Goal: Task Accomplishment & Management: Manage account settings

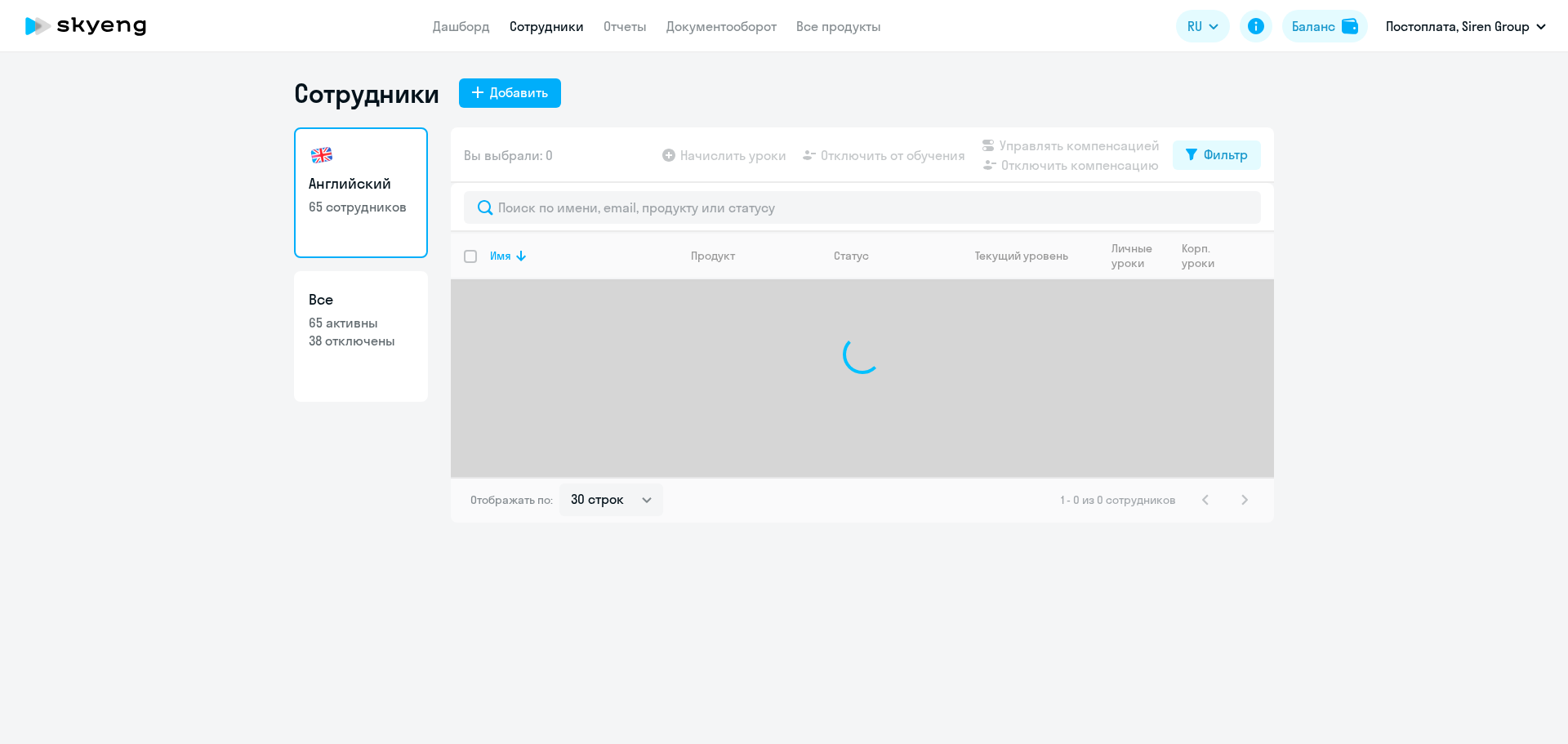
select select "30"
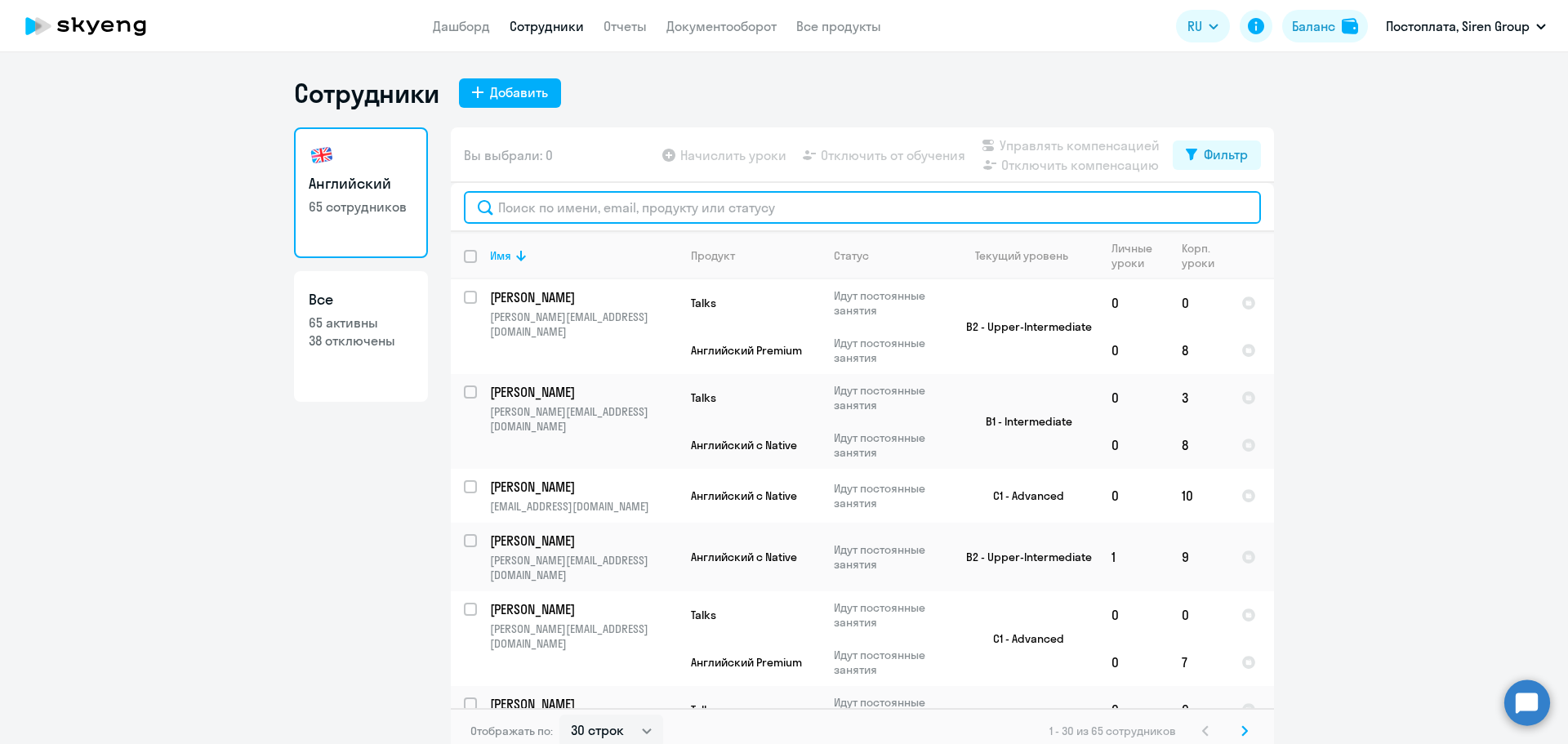
click at [643, 207] on input "text" at bounding box center [861, 207] width 797 height 32
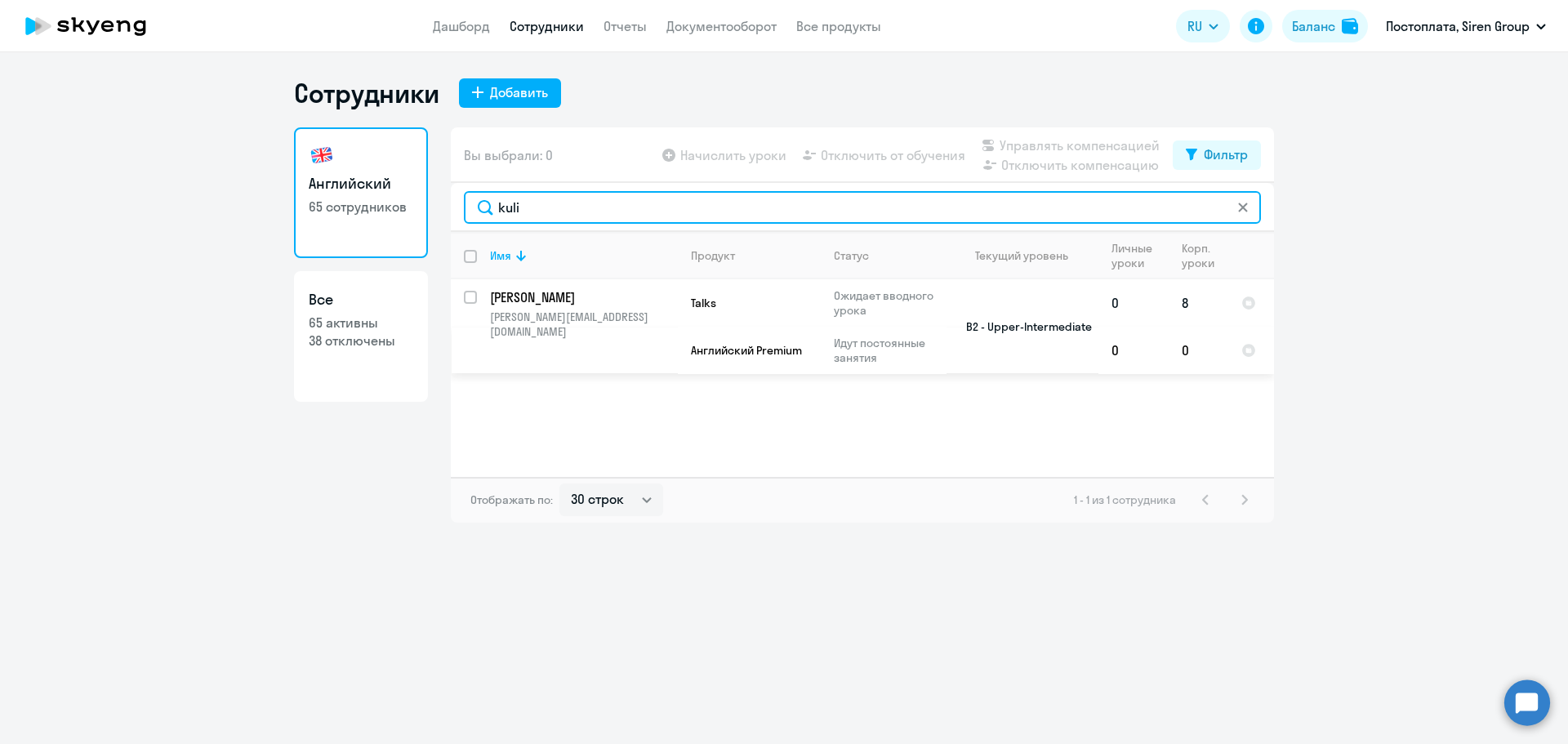
type input "kuli"
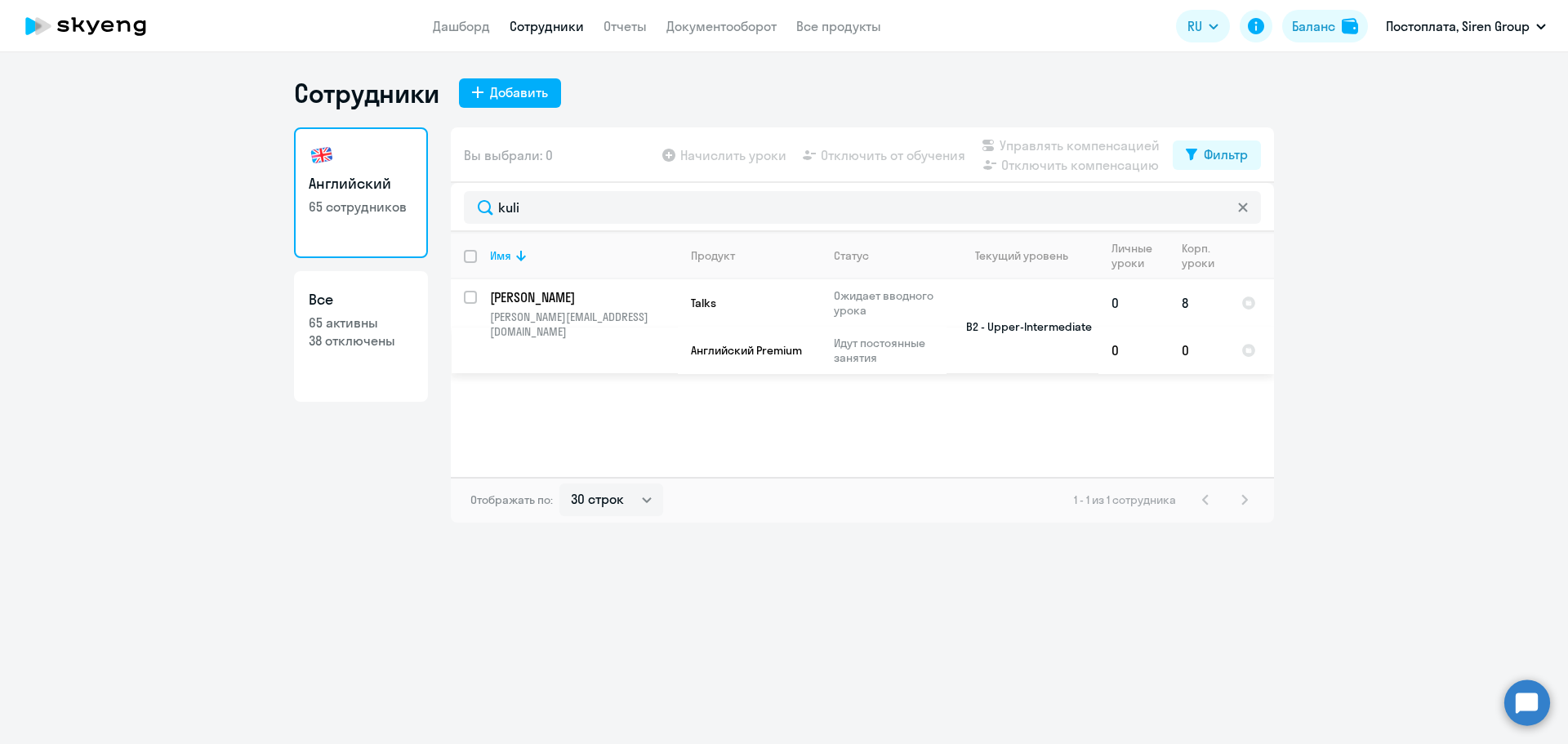
click at [467, 293] on input "select row 15883601" at bounding box center [479, 307] width 32 height 32
checkbox input "true"
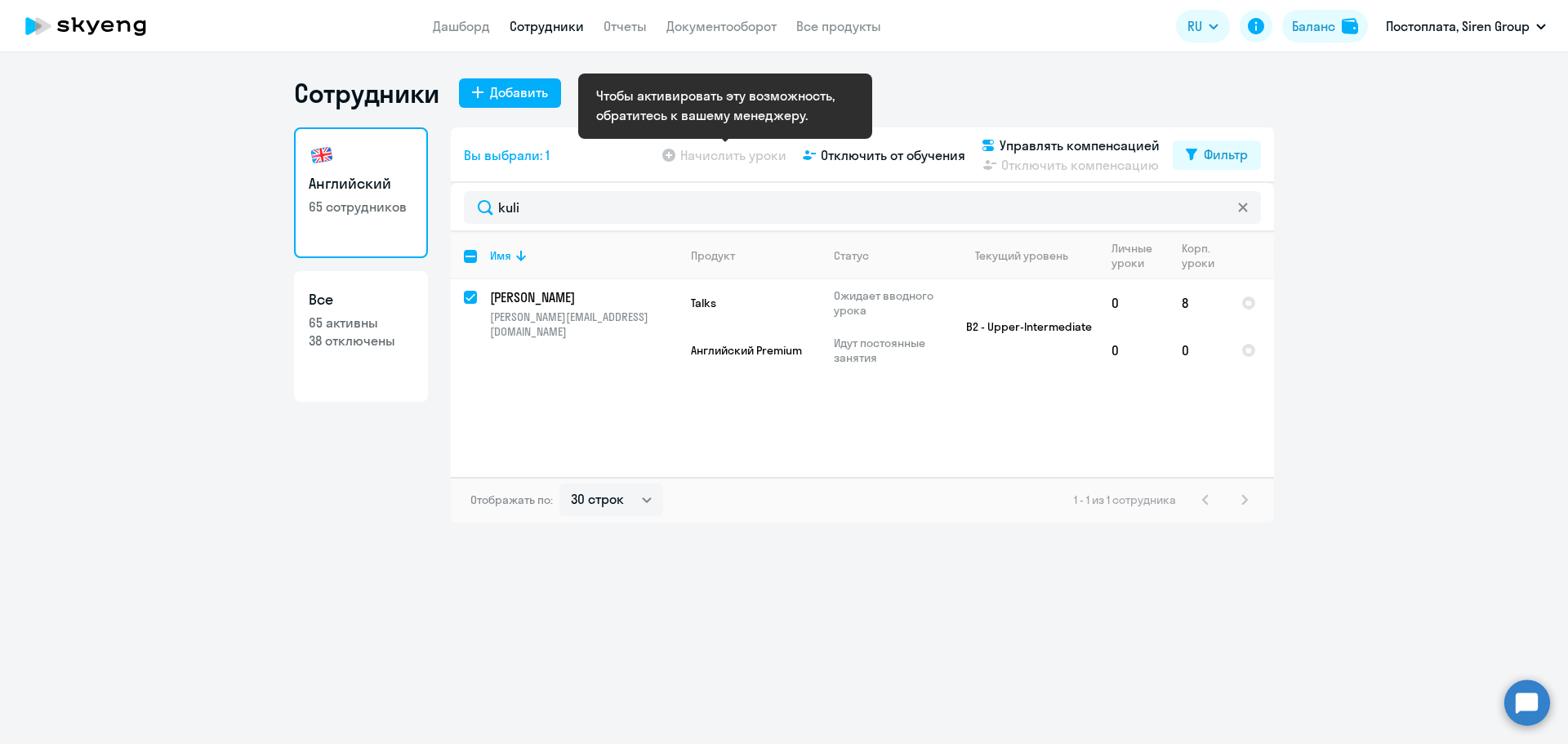
click at [716, 148] on app-table-action-button "Начислить уроки" at bounding box center [722, 155] width 127 height 20
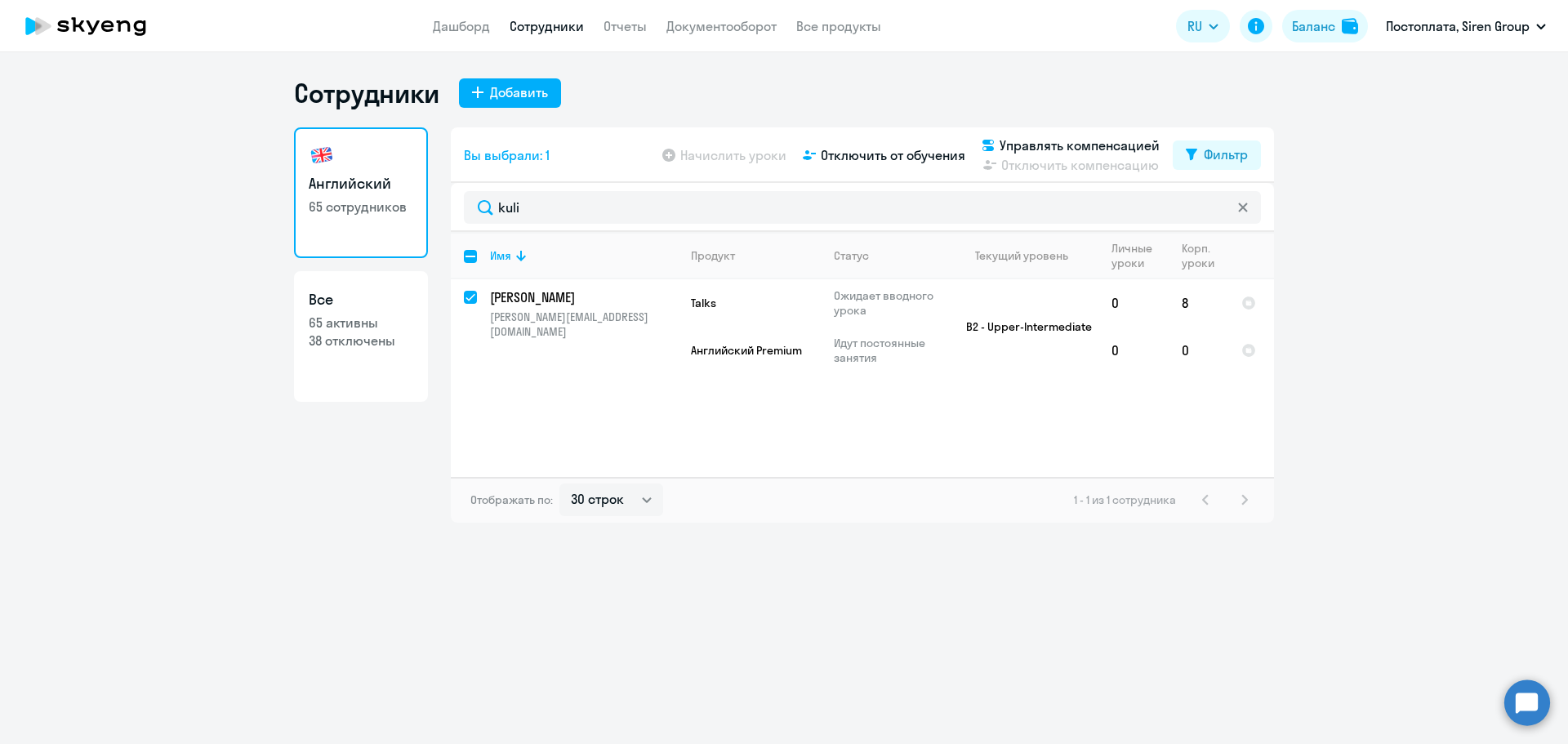
click at [422, 462] on div "Английский 65 сотрудников Все 65 активны 38 отключены" at bounding box center [361, 324] width 134 height 395
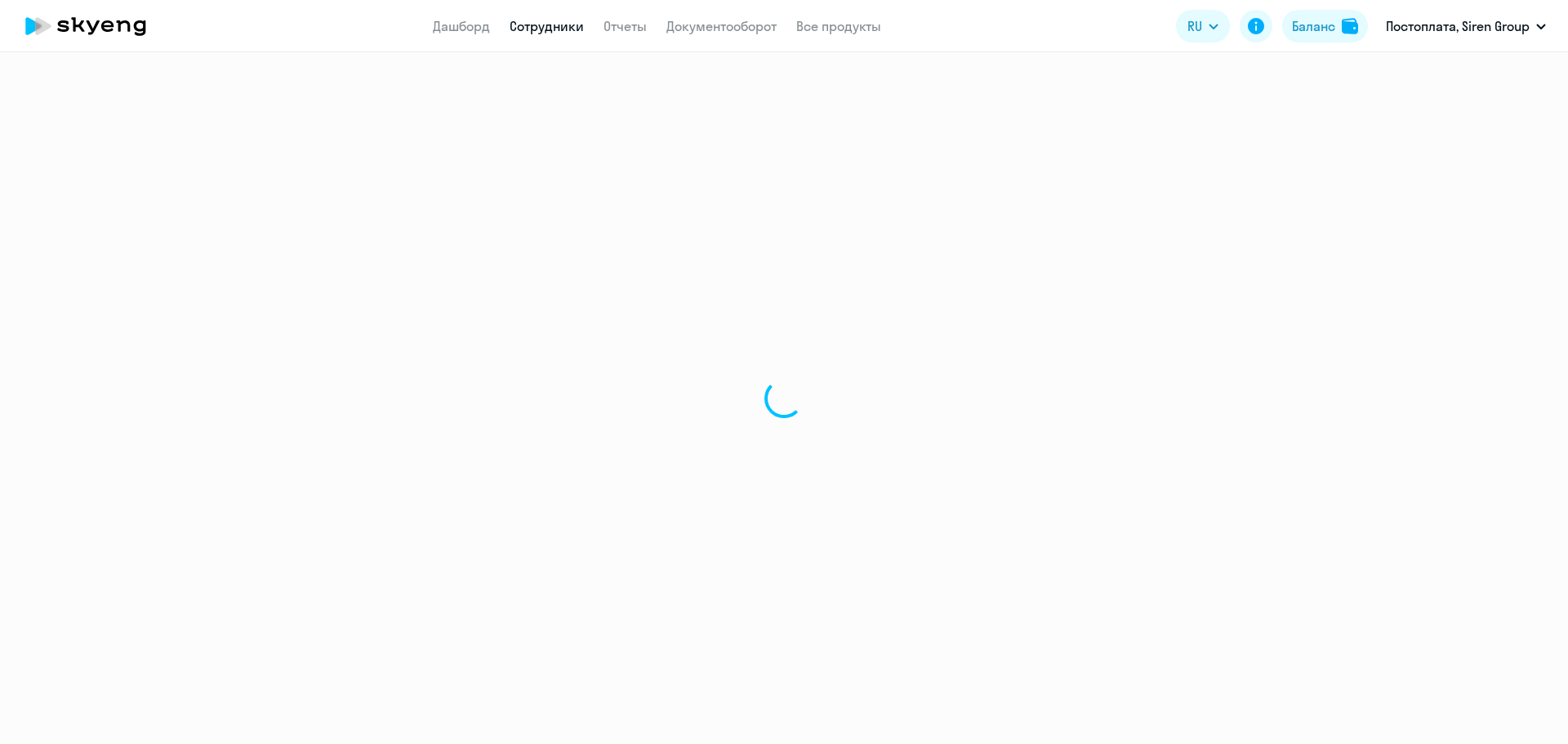
select select "30"
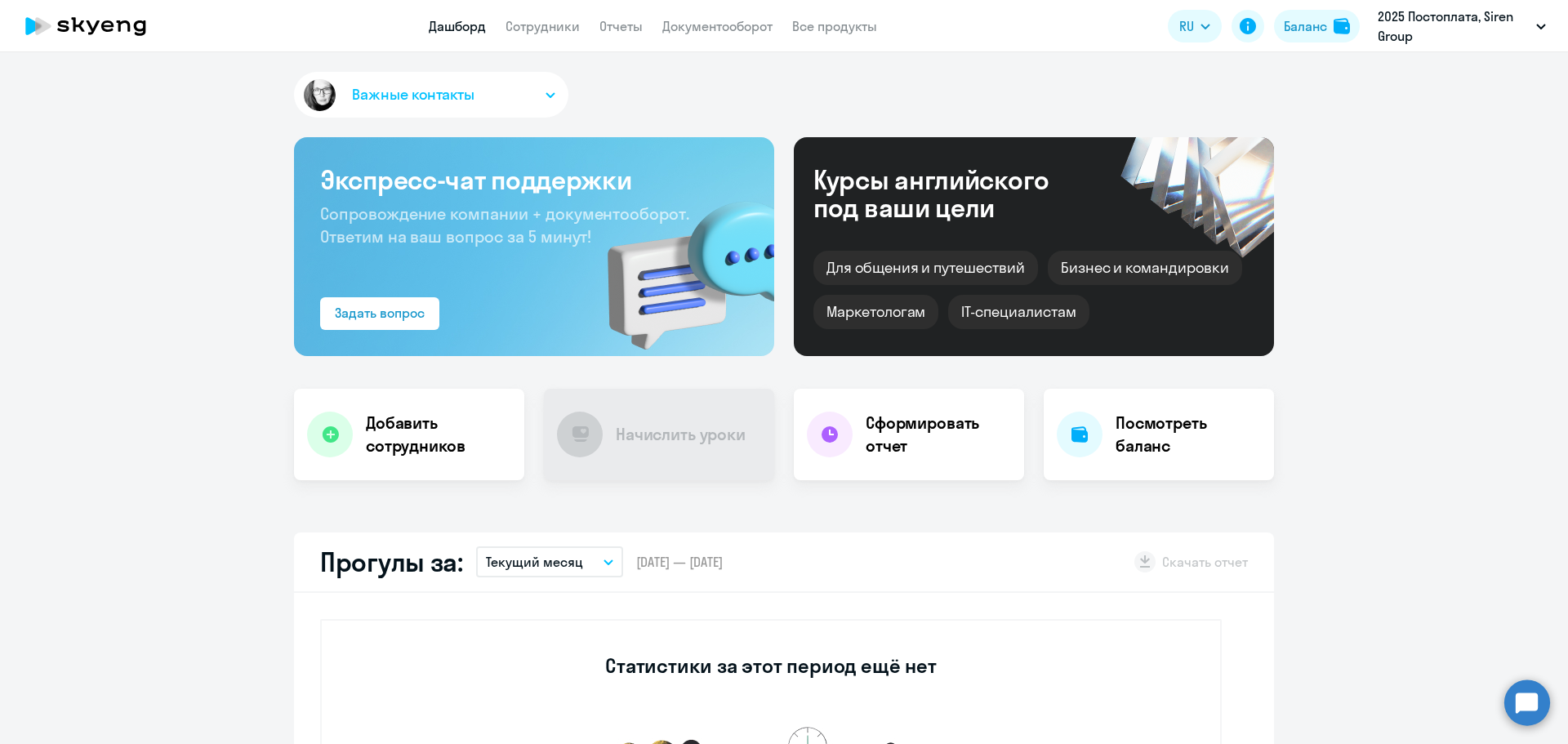
click at [149, 498] on div "Важные контакты Экспресс-чат поддержки Сопровождение компании + документооборот…" at bounding box center [784, 398] width 1568 height 692
click at [543, 26] on link "Сотрудники" at bounding box center [543, 25] width 74 height 17
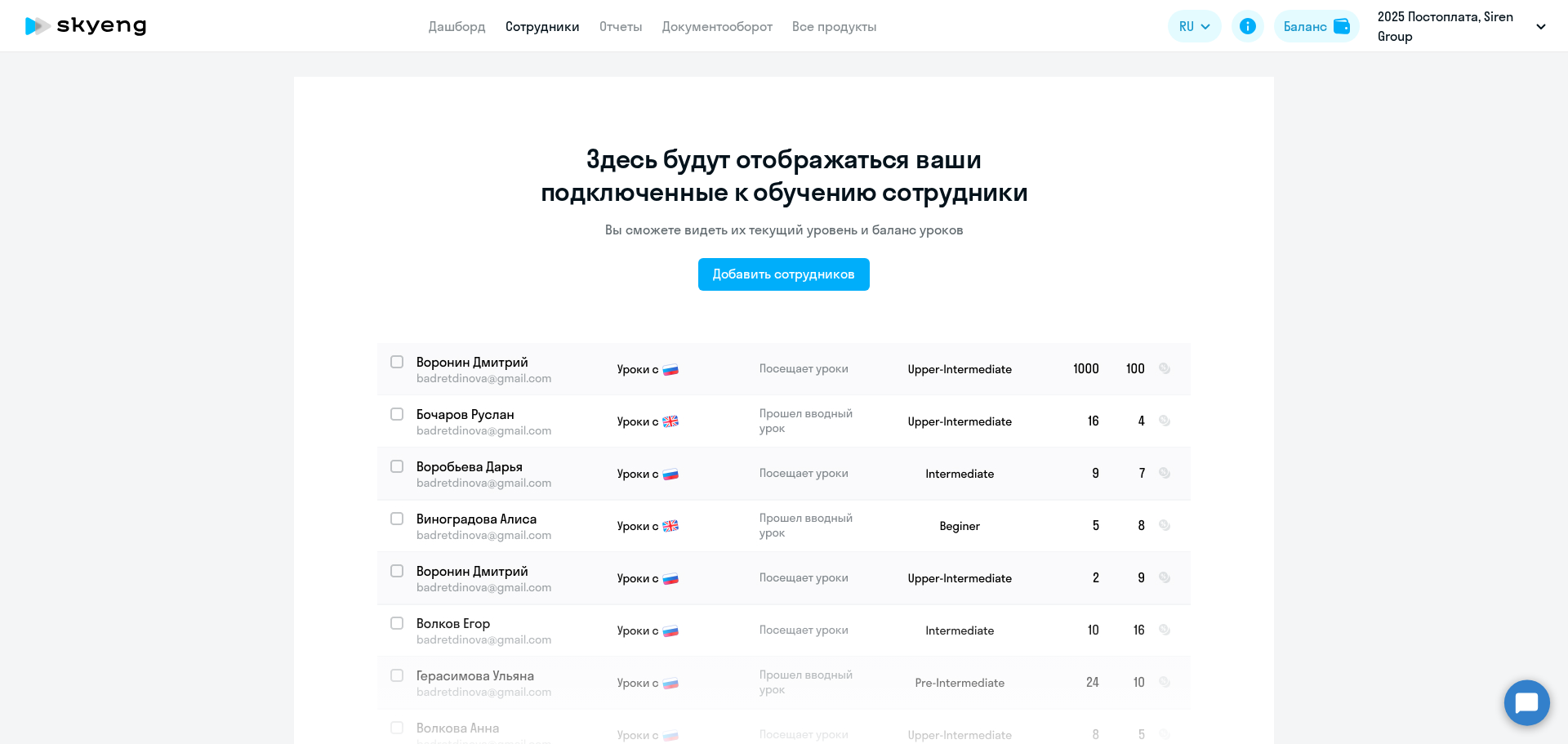
click at [654, 374] on img at bounding box center [784, 552] width 813 height 419
click at [451, 27] on link "Дашборд" at bounding box center [457, 25] width 57 height 17
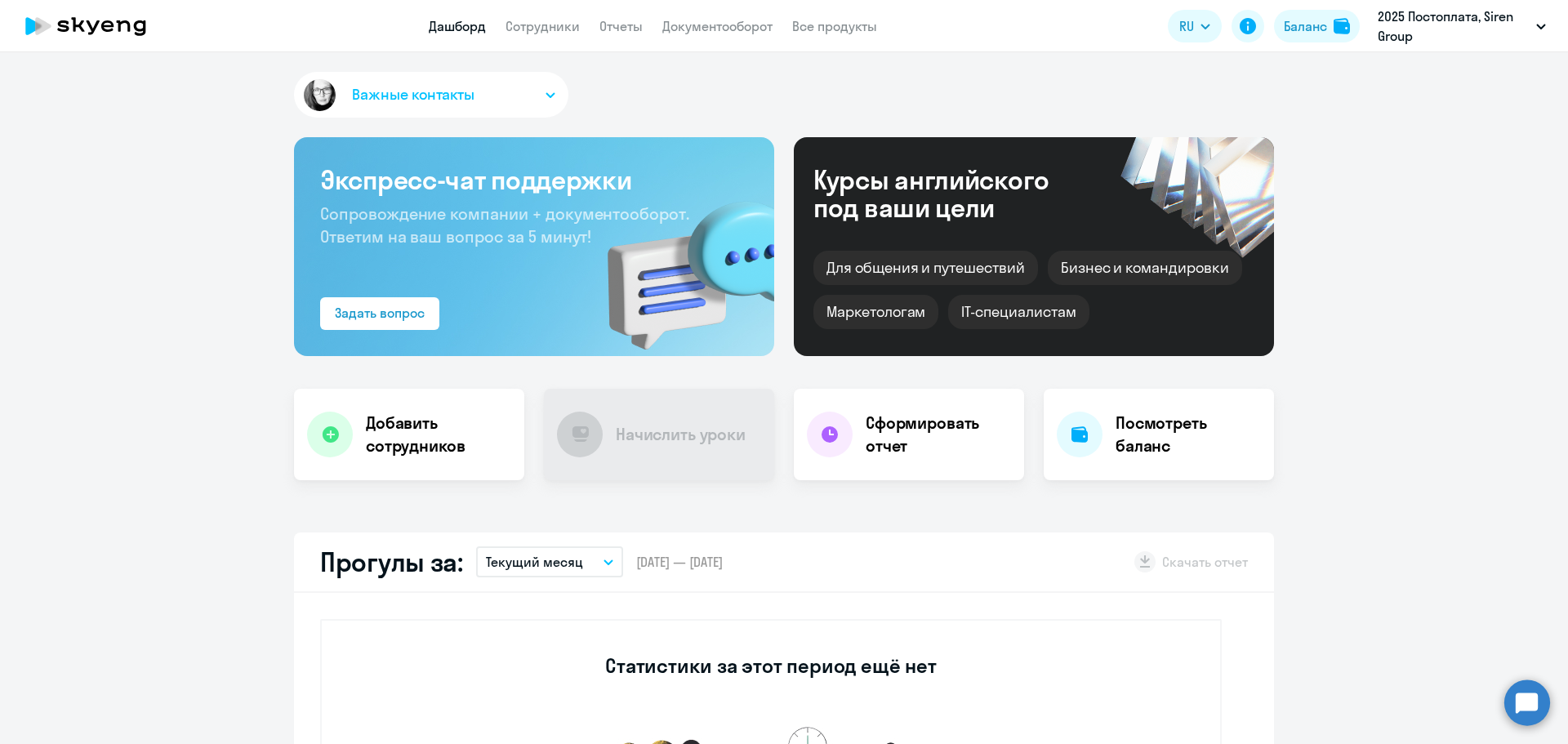
click at [532, 32] on link "Сотрудники" at bounding box center [543, 25] width 74 height 17
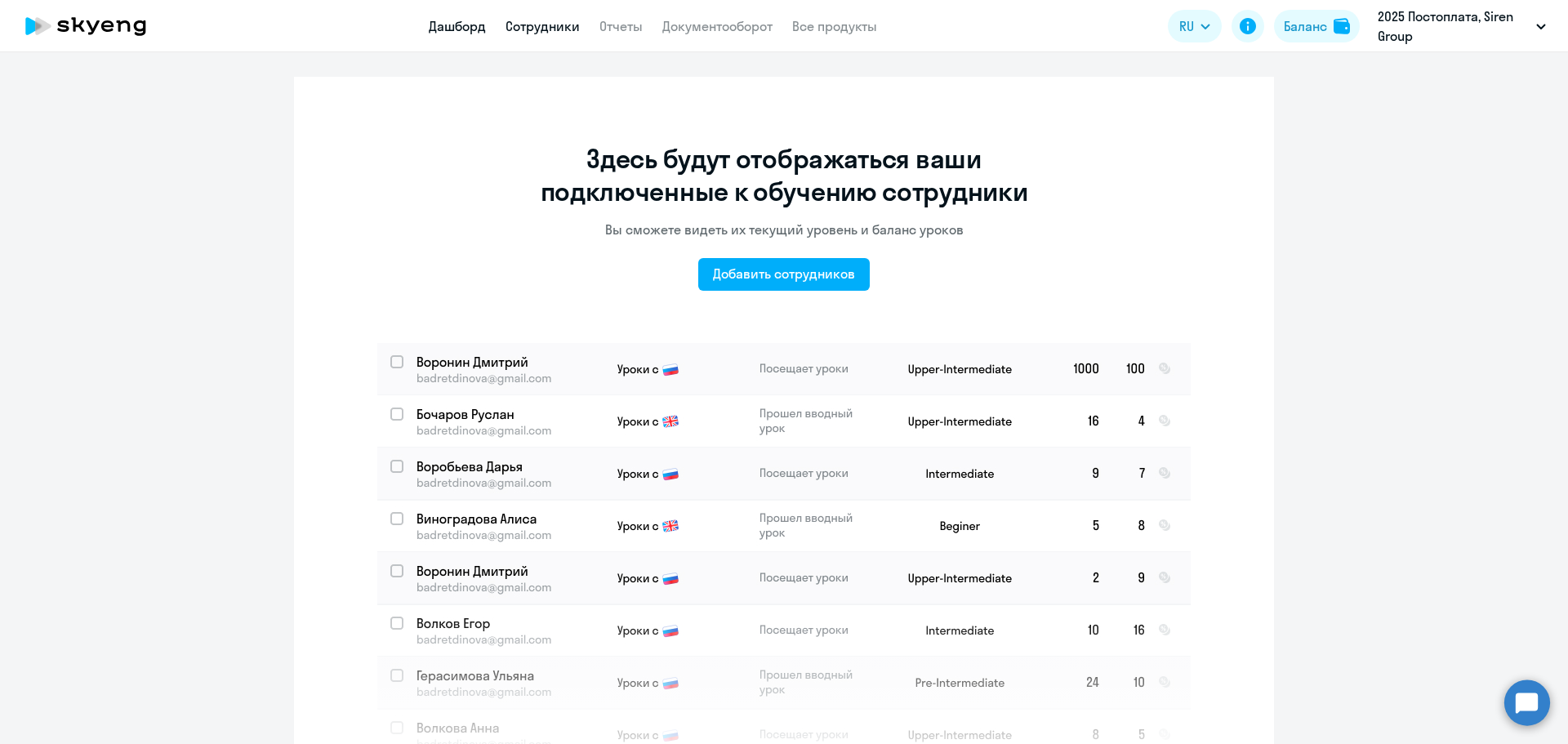
click at [459, 29] on link "Дашборд" at bounding box center [457, 25] width 57 height 17
